Goal: Transaction & Acquisition: Purchase product/service

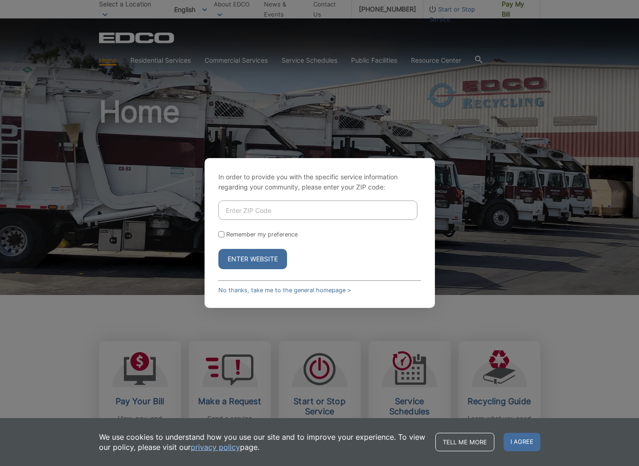
click at [253, 259] on button "Enter Website" at bounding box center [252, 259] width 69 height 20
click at [250, 258] on button "Enter Website" at bounding box center [252, 259] width 69 height 20
click at [247, 216] on input "Enter ZIP Code" at bounding box center [317, 210] width 199 height 19
type input "92007"
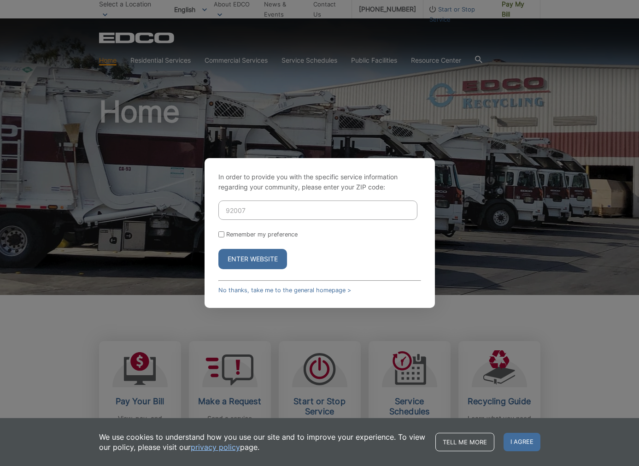
click at [249, 263] on button "Enter Website" at bounding box center [252, 259] width 69 height 20
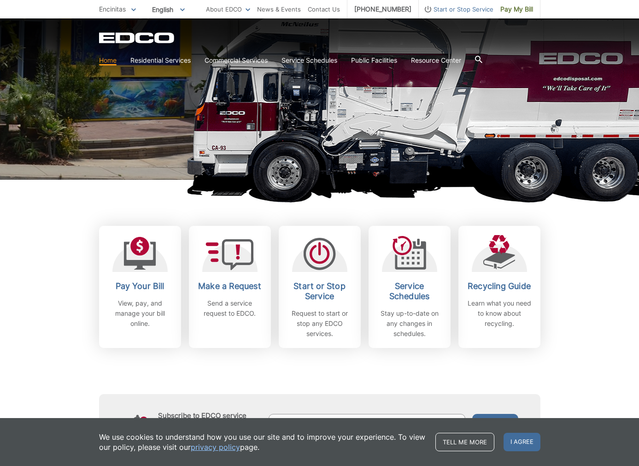
scroll to position [136, 0]
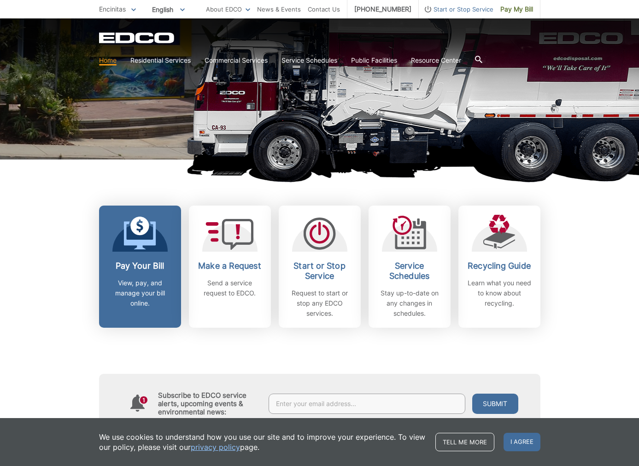
click at [139, 235] on icon at bounding box center [139, 226] width 19 height 19
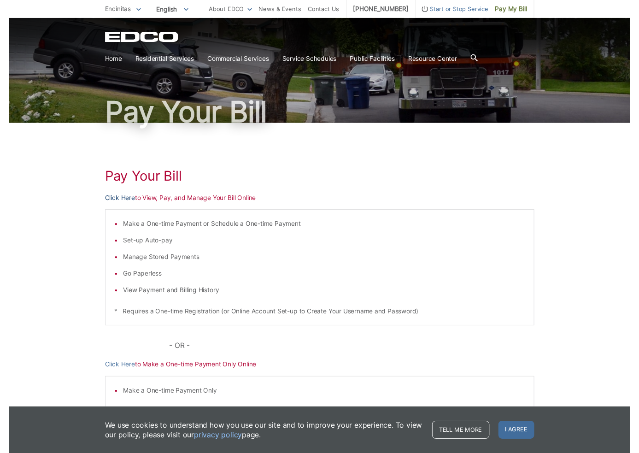
scroll to position [35, 0]
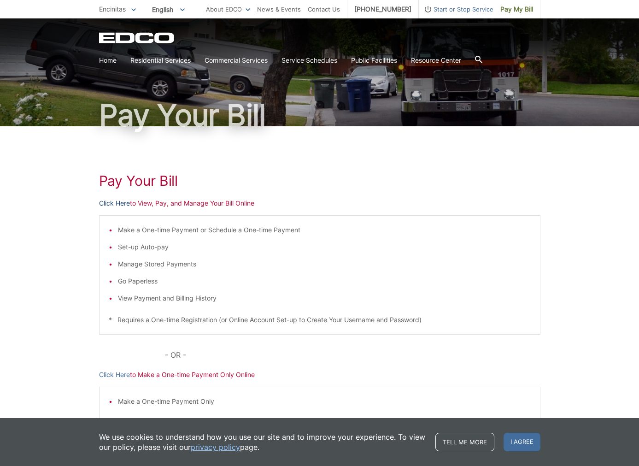
click at [120, 202] on link "Click Here" at bounding box center [114, 203] width 31 height 10
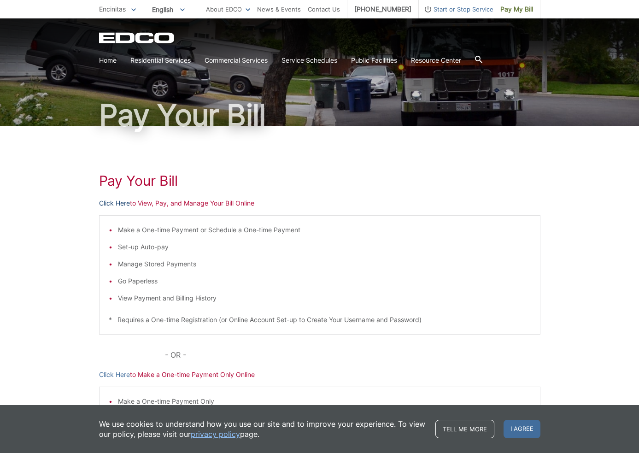
click at [115, 203] on link "Click Here" at bounding box center [114, 203] width 31 height 10
